Goal: Check status: Check status

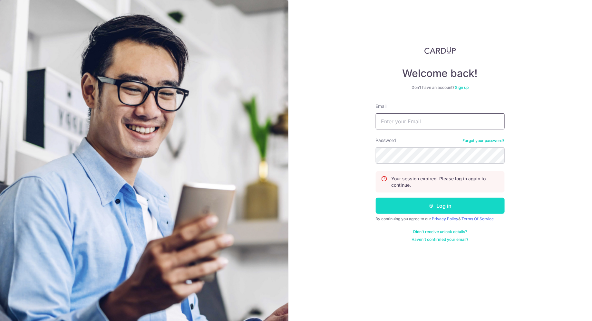
type input "[EMAIL_ADDRESS][DOMAIN_NAME]"
click at [433, 210] on button "Log in" at bounding box center [440, 206] width 129 height 16
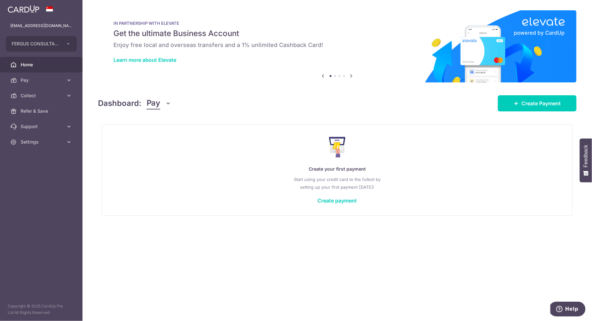
click at [167, 101] on icon "button" at bounding box center [168, 103] width 6 height 6
click at [165, 135] on link "Collect" at bounding box center [180, 136] width 67 height 15
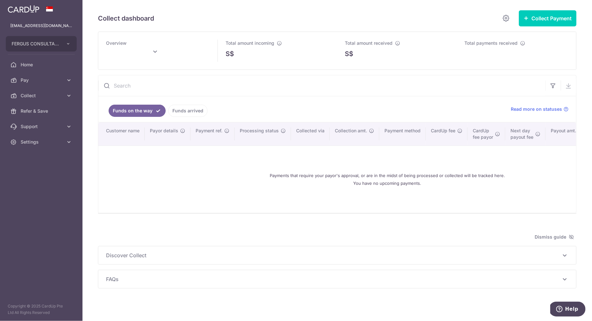
click at [181, 105] on link "Funds arrived" at bounding box center [187, 111] width 39 height 12
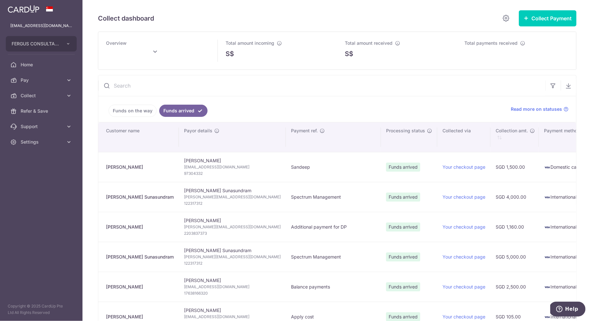
type input "[DATE]"
